Goal: Task Accomplishment & Management: Complete application form

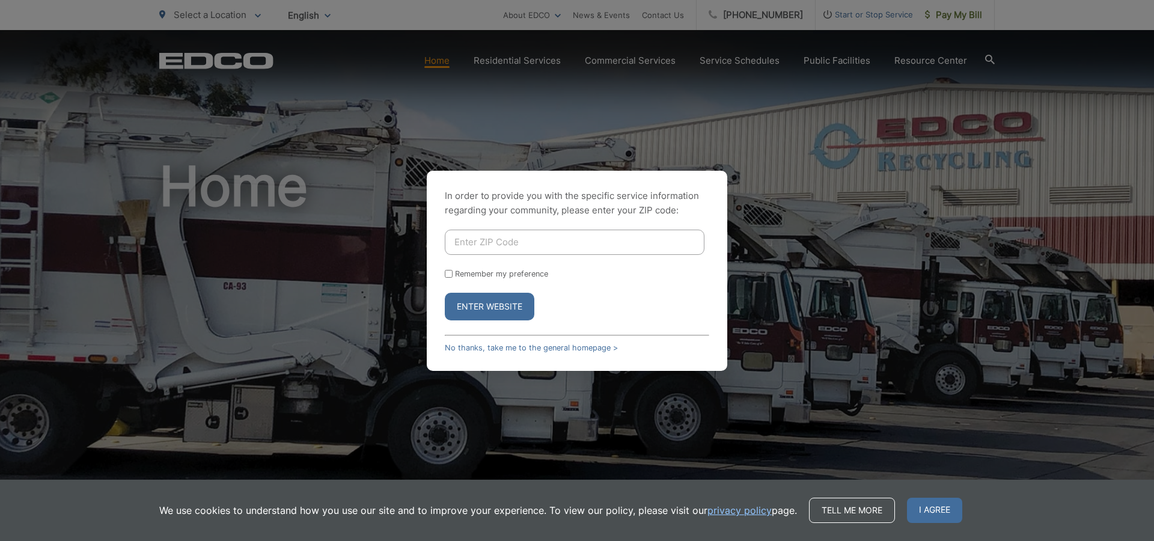
click at [492, 248] on input "Enter ZIP Code" at bounding box center [575, 242] width 260 height 25
type input "92019"
click at [494, 302] on button "Enter Website" at bounding box center [490, 307] width 90 height 28
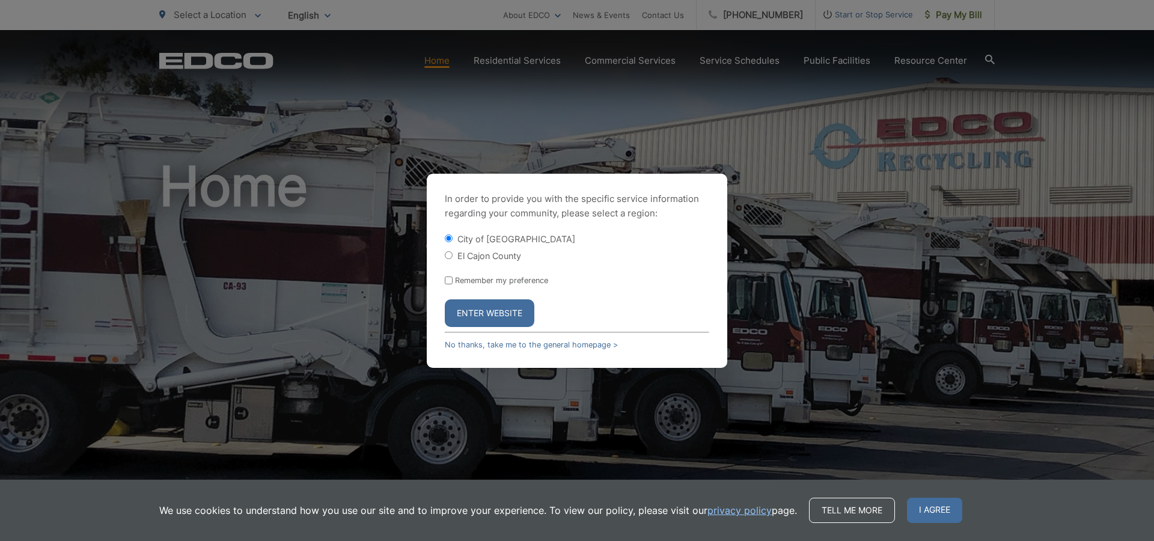
click at [493, 312] on button "Enter Website" at bounding box center [490, 313] width 90 height 28
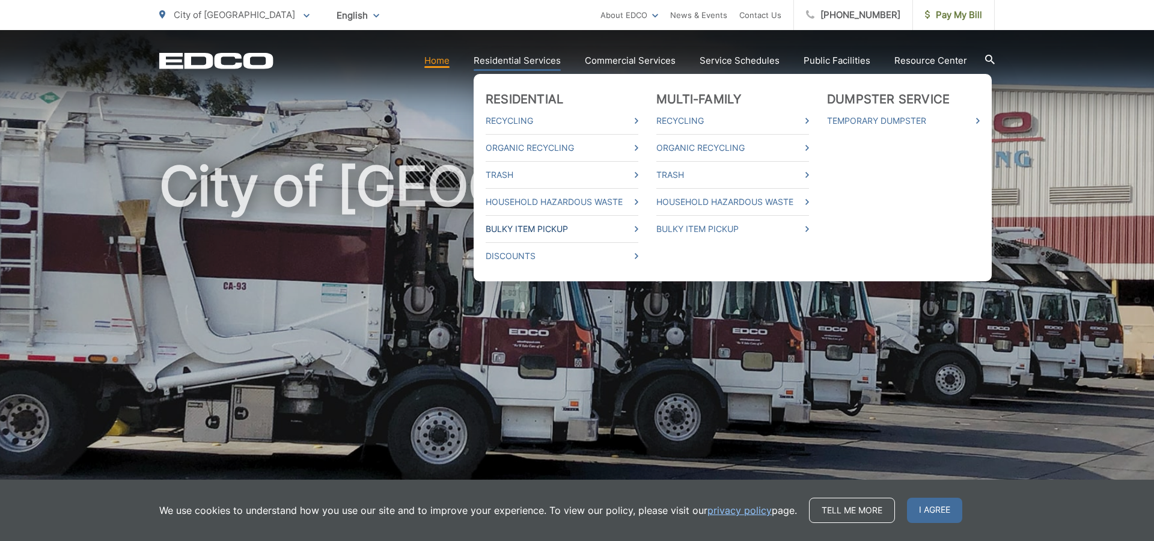
click at [520, 228] on link "Bulky Item Pickup" at bounding box center [561, 229] width 153 height 14
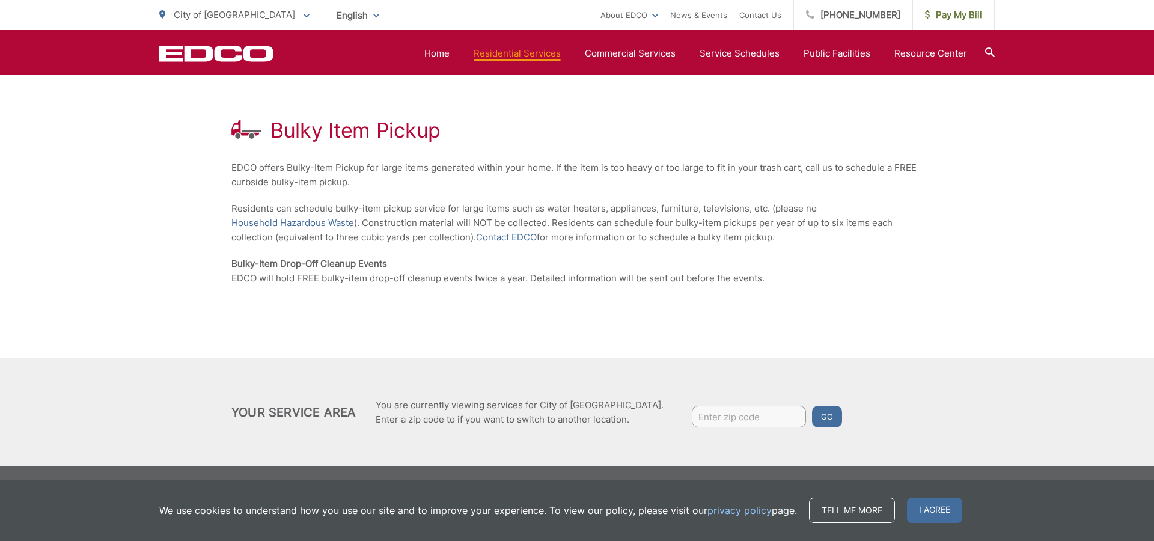
scroll to position [194, 0]
click at [503, 237] on link "Contact EDCO" at bounding box center [506, 237] width 61 height 14
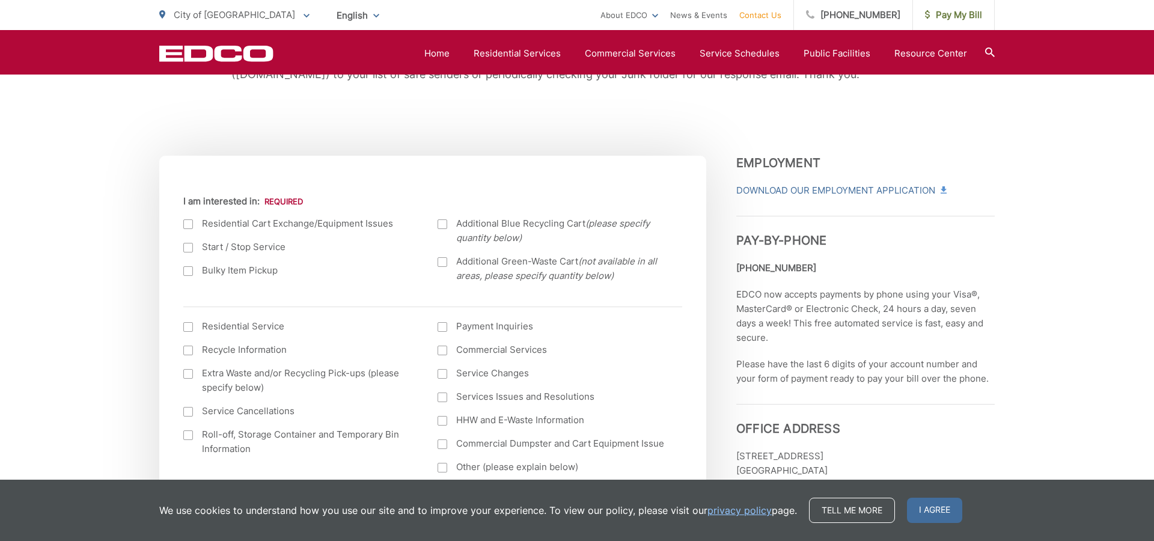
scroll to position [347, 0]
click at [191, 275] on div at bounding box center [188, 273] width 10 height 10
click at [0, 0] on input "Bulky Item Pickup" at bounding box center [0, 0] width 0 height 0
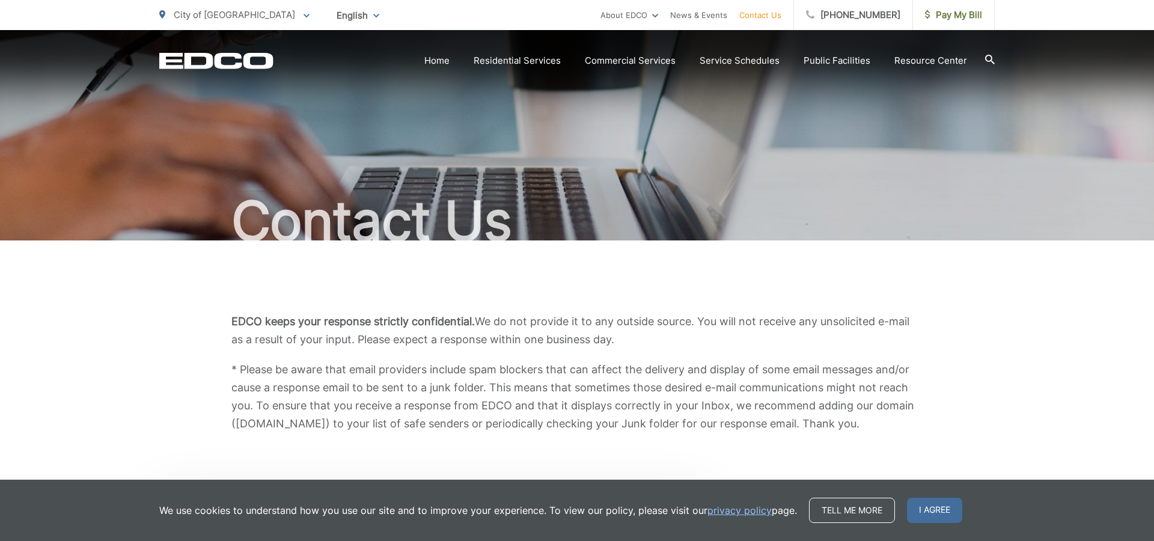
scroll to position [0, 0]
click at [445, 65] on link "Home" at bounding box center [436, 60] width 25 height 14
